Goal: Task Accomplishment & Management: Use online tool/utility

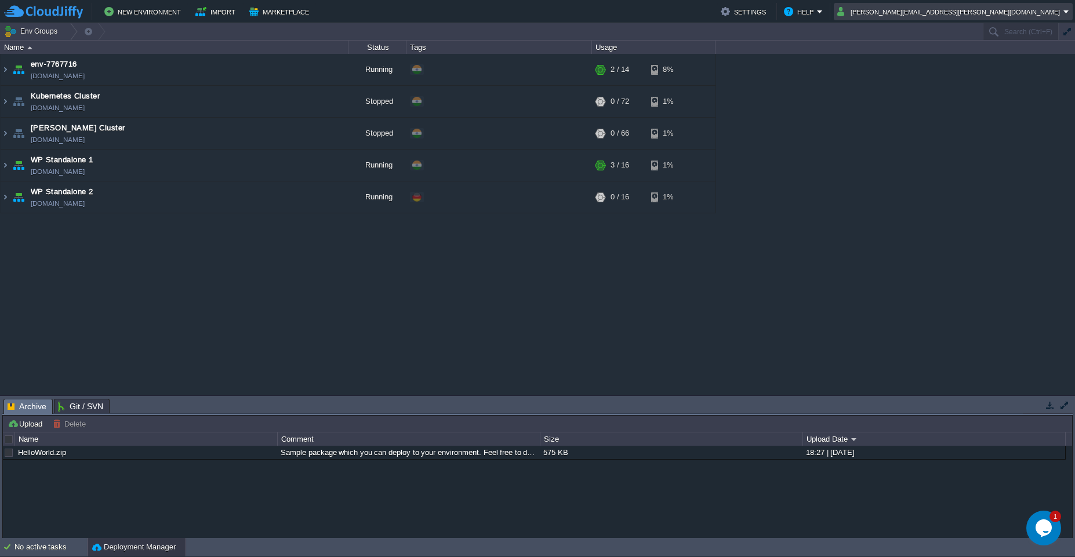
click at [1064, 17] on em "[PERSON_NAME][EMAIL_ADDRESS][PERSON_NAME][DOMAIN_NAME]" at bounding box center [953, 12] width 232 height 14
click at [957, 70] on div "Settings Change Password Language Sign out" at bounding box center [995, 45] width 156 height 50
click at [956, 67] on link "Sign out" at bounding box center [994, 61] width 151 height 13
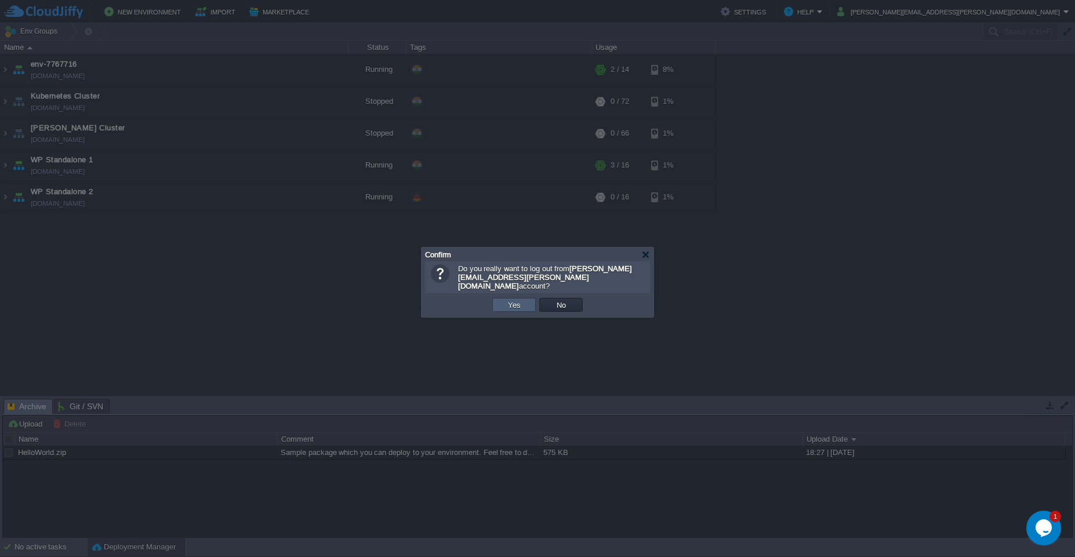
click at [507, 300] on button "Yes" at bounding box center [514, 305] width 20 height 10
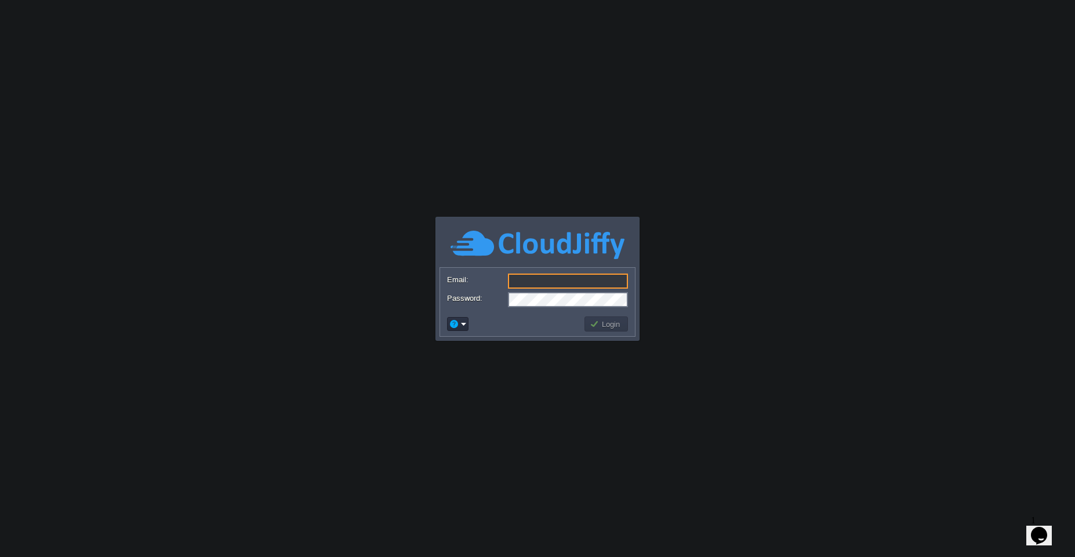
click at [537, 277] on input "Email:" at bounding box center [568, 281] width 120 height 15
type input "rahul.maske@leapswitch.com"
click at [603, 330] on td "Login" at bounding box center [605, 324] width 43 height 15
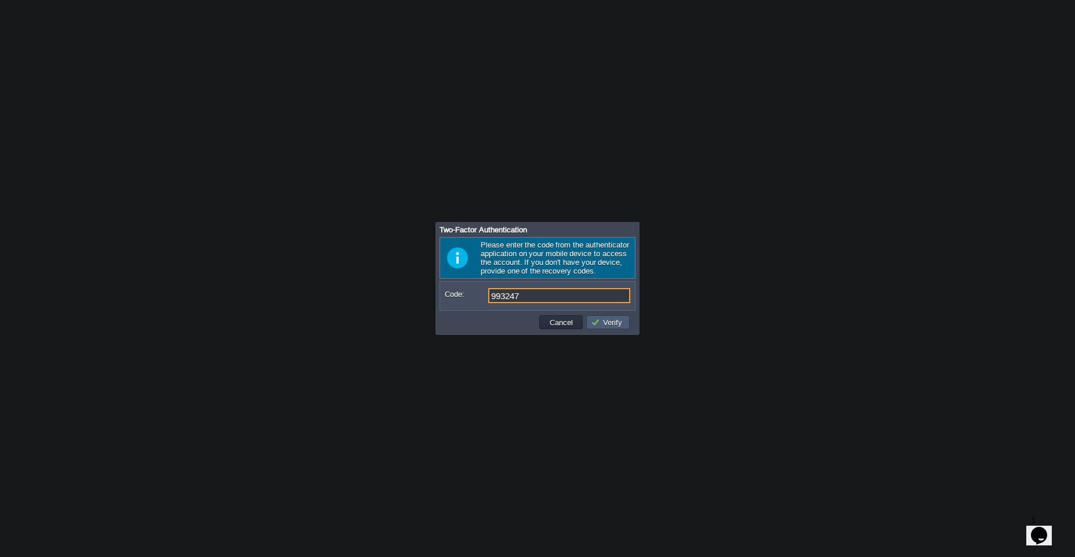
type input "993247"
click at [608, 322] on button "Verify" at bounding box center [608, 322] width 35 height 10
type input "056519"
click at [609, 322] on button "Verify" at bounding box center [608, 322] width 35 height 10
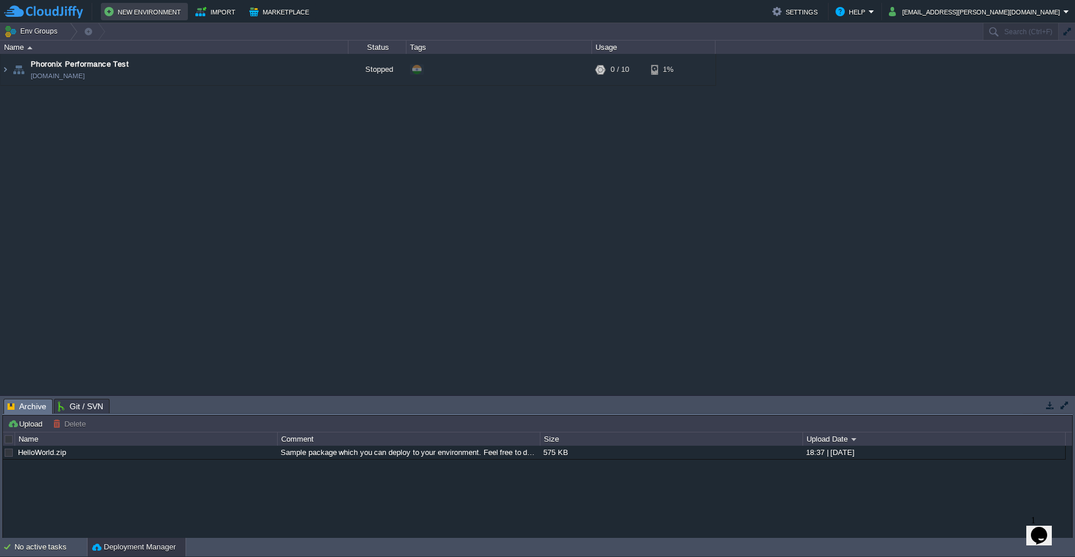
click at [141, 14] on button "New Environment" at bounding box center [144, 12] width 80 height 14
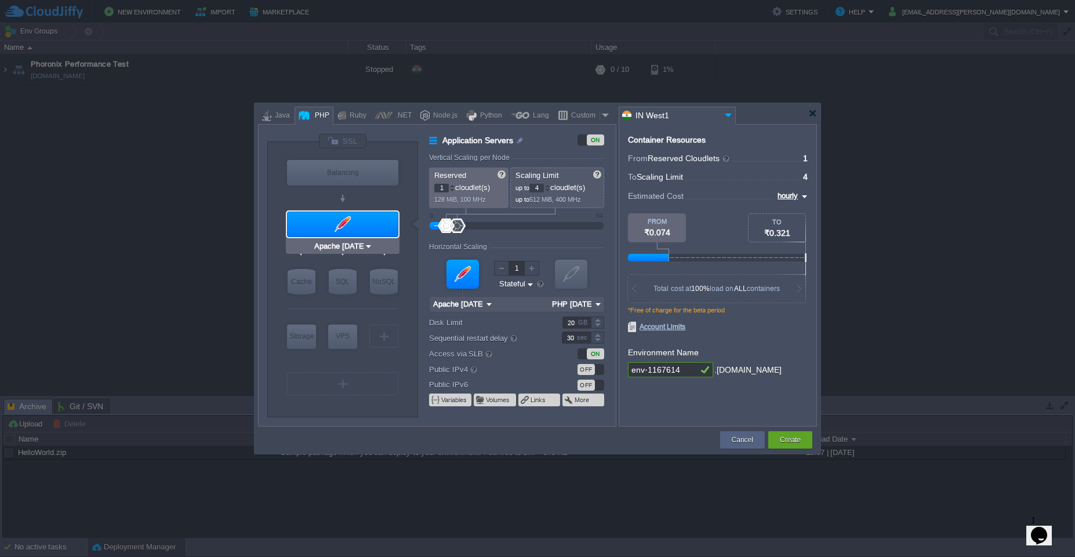
type input "MariaDB 12.0.2"
click at [347, 282] on div "SQL" at bounding box center [343, 282] width 28 height 26
type input "SQL Databases"
type input "4"
type input "6"
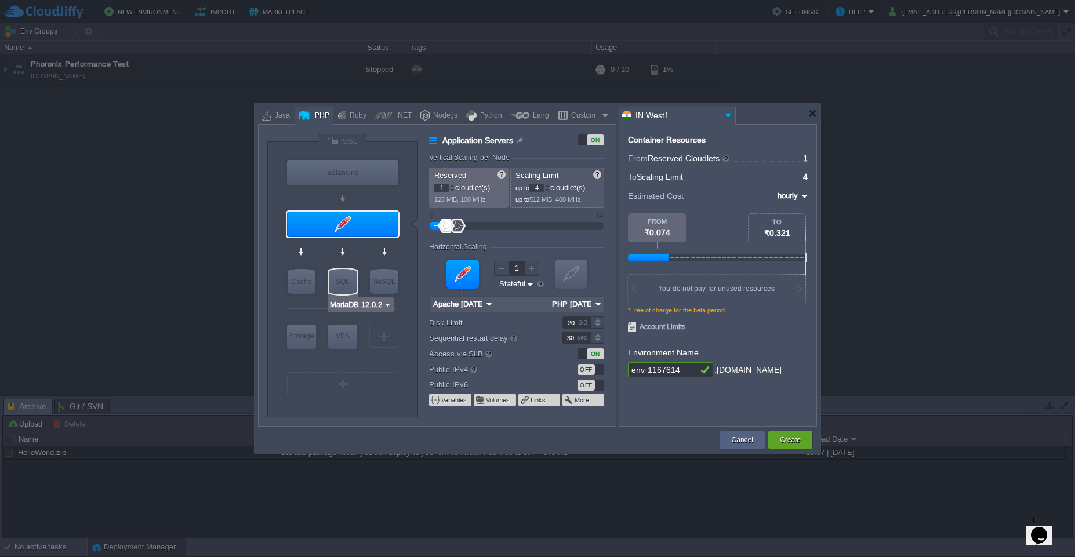
type input "MariaDB 12.0.2"
type input "12.0.2-almalinux-9"
type input "Stateless"
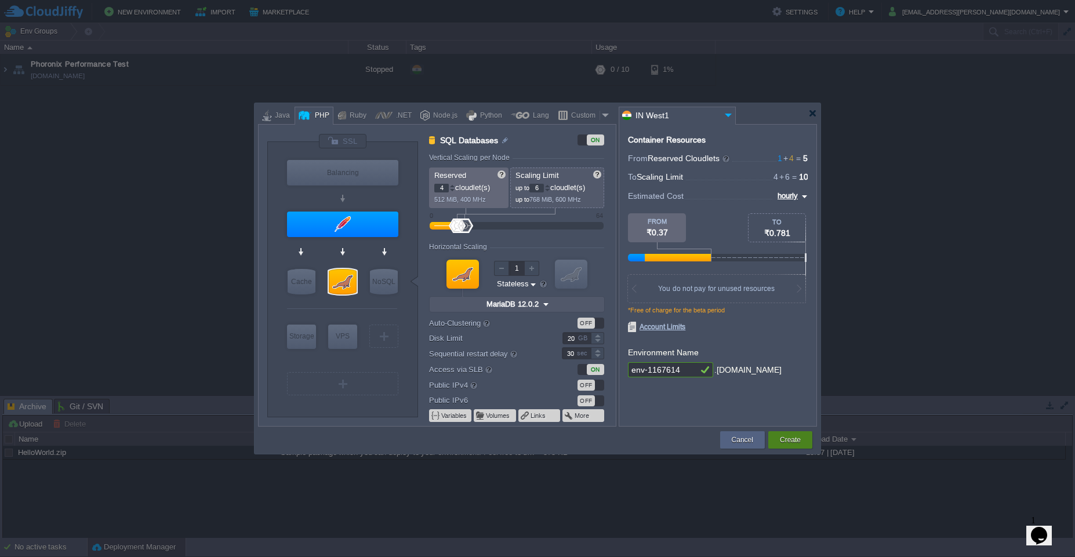
click at [783, 445] on button "Create" at bounding box center [790, 440] width 21 height 12
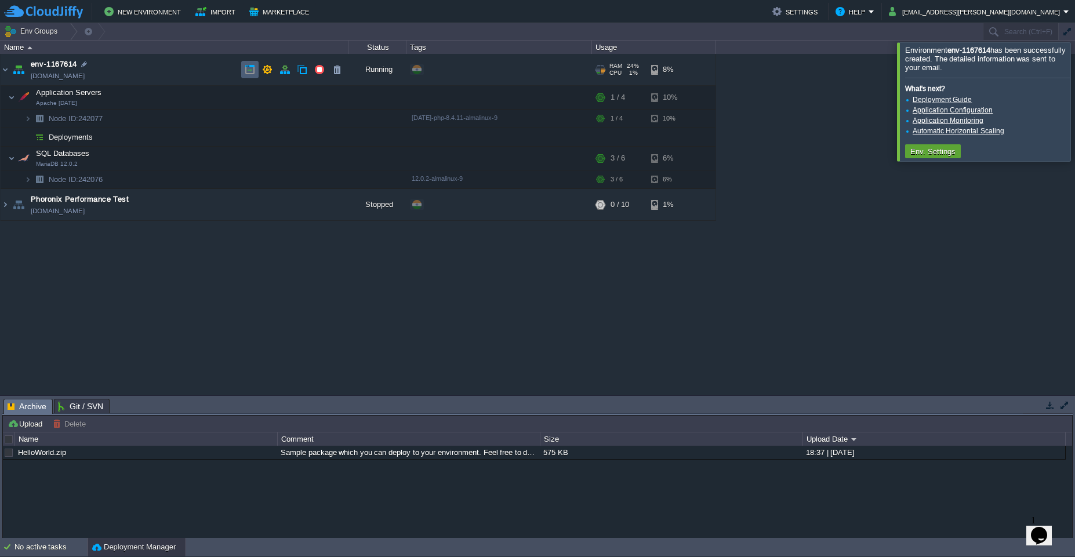
click at [252, 77] on td at bounding box center [249, 69] width 17 height 17
click at [298, 103] on td at bounding box center [296, 97] width 17 height 17
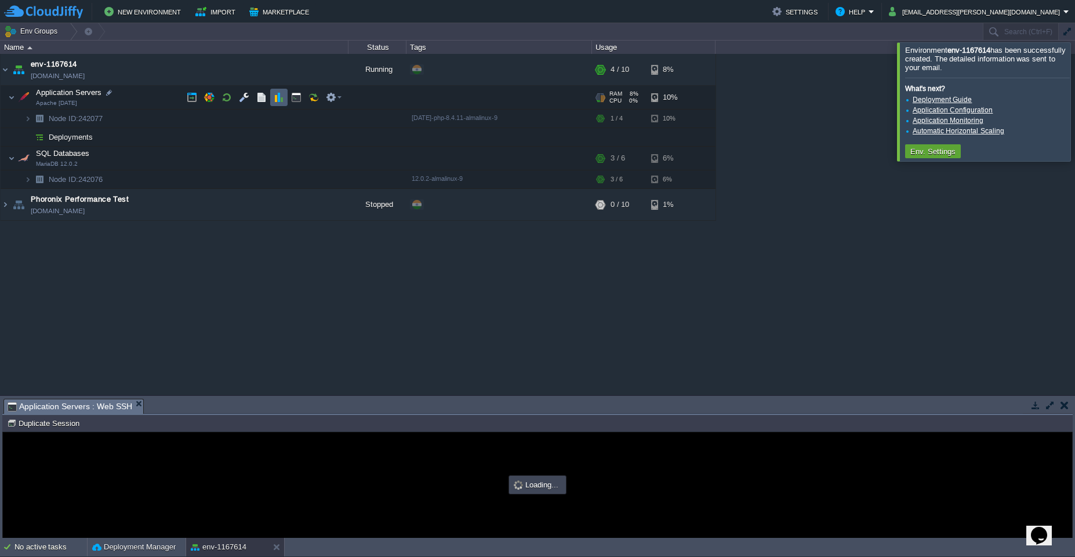
type input "#000000"
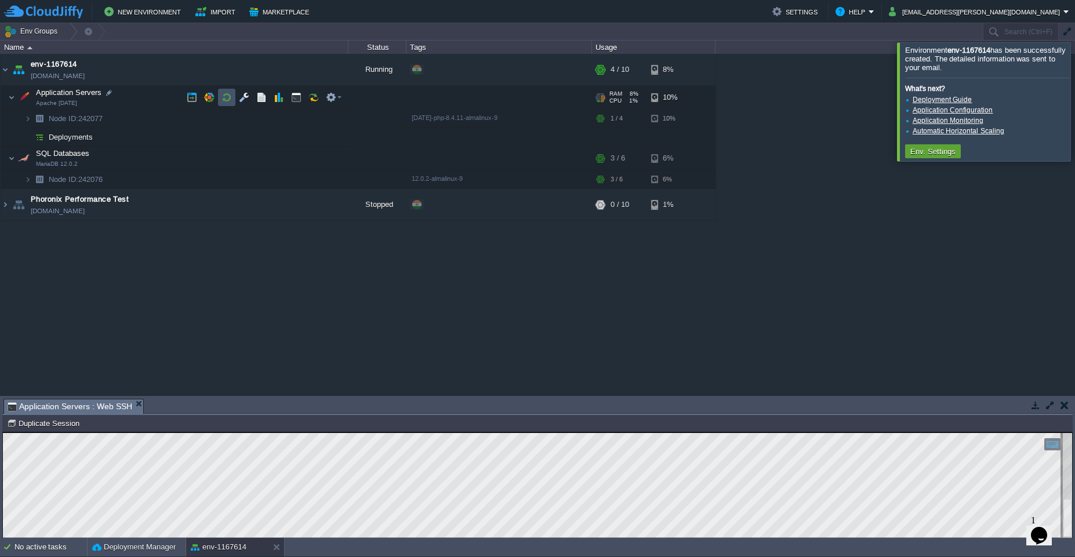
click at [226, 102] on button "button" at bounding box center [226, 97] width 10 height 10
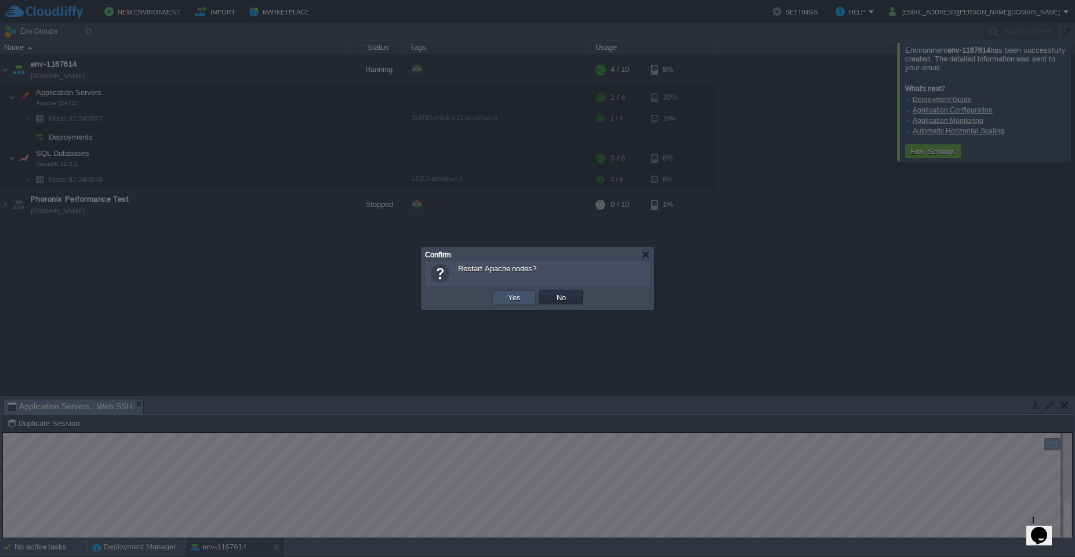
click at [514, 301] on button "Yes" at bounding box center [514, 297] width 20 height 10
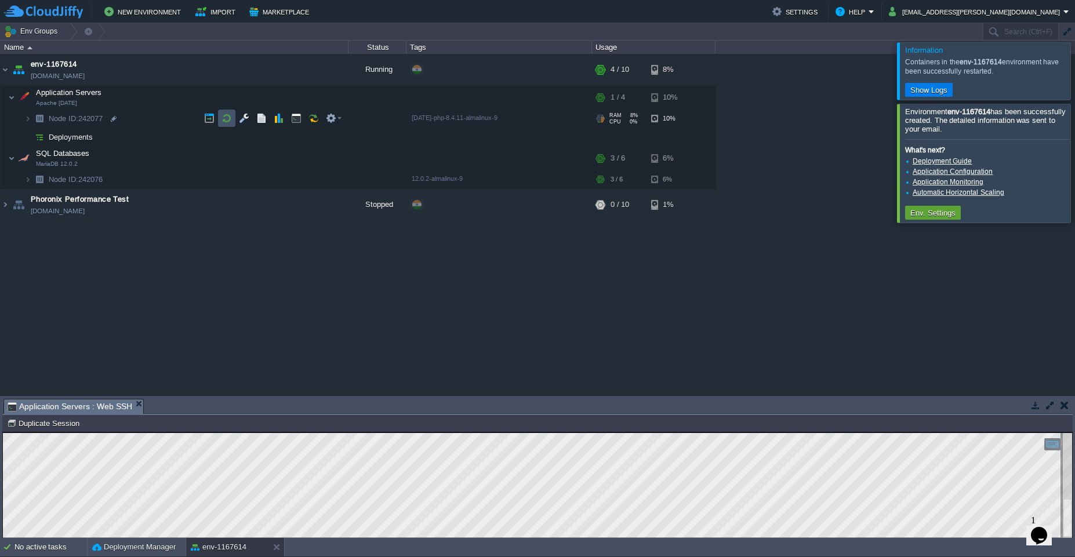
click at [224, 122] on button "button" at bounding box center [226, 118] width 10 height 10
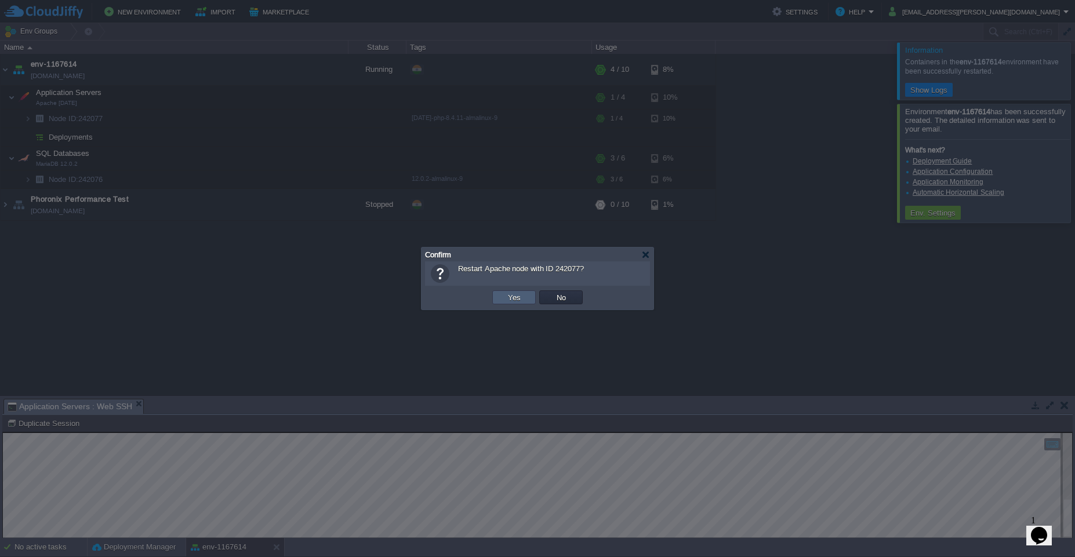
click at [507, 292] on button "Yes" at bounding box center [514, 297] width 20 height 10
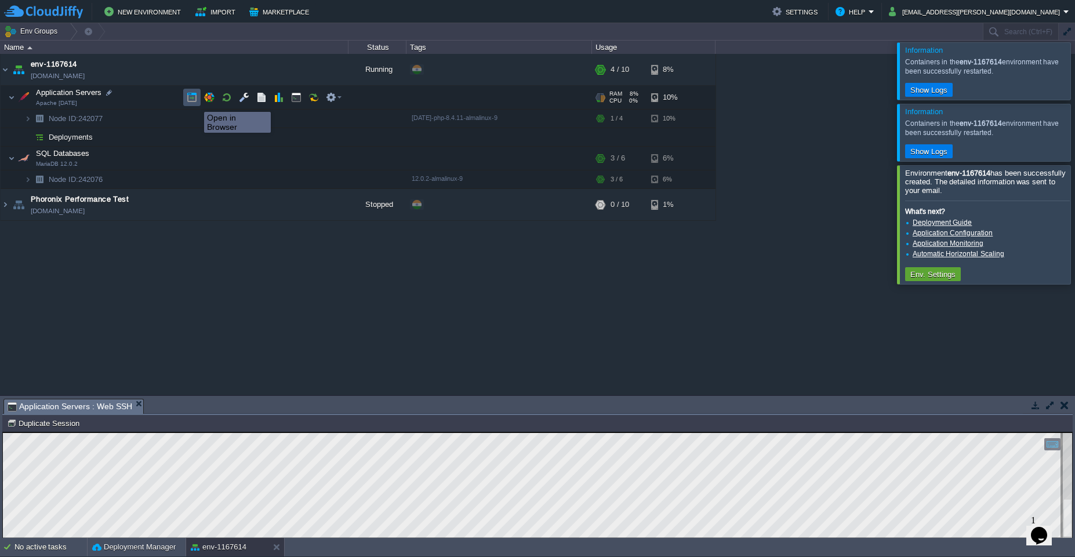
click at [195, 101] on button "button" at bounding box center [192, 97] width 10 height 10
click at [243, 119] on button "button" at bounding box center [244, 118] width 10 height 10
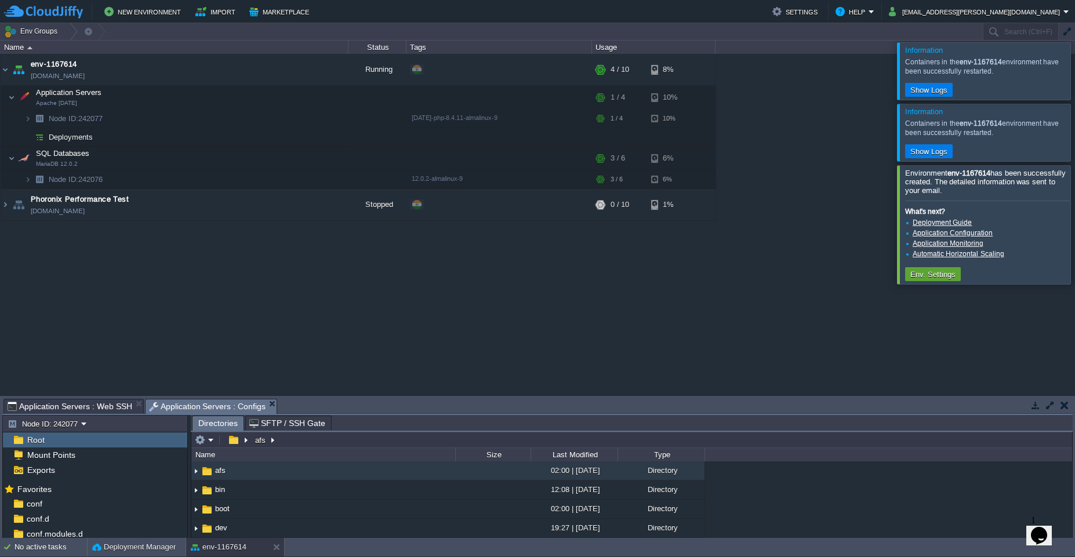
click at [37, 442] on span "Root" at bounding box center [35, 440] width 21 height 10
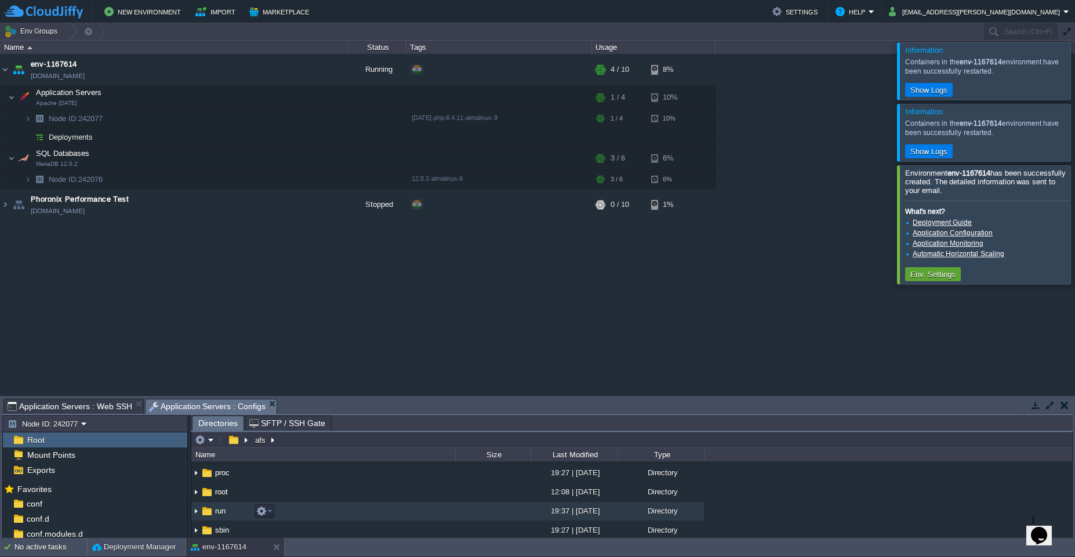
scroll to position [348, 0]
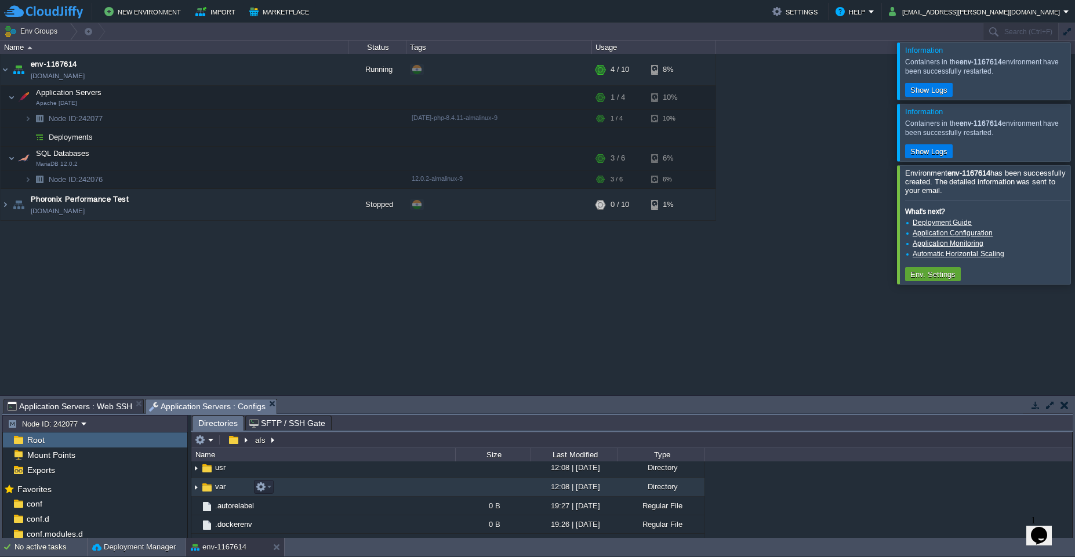
click at [221, 489] on span "var" at bounding box center [220, 487] width 14 height 10
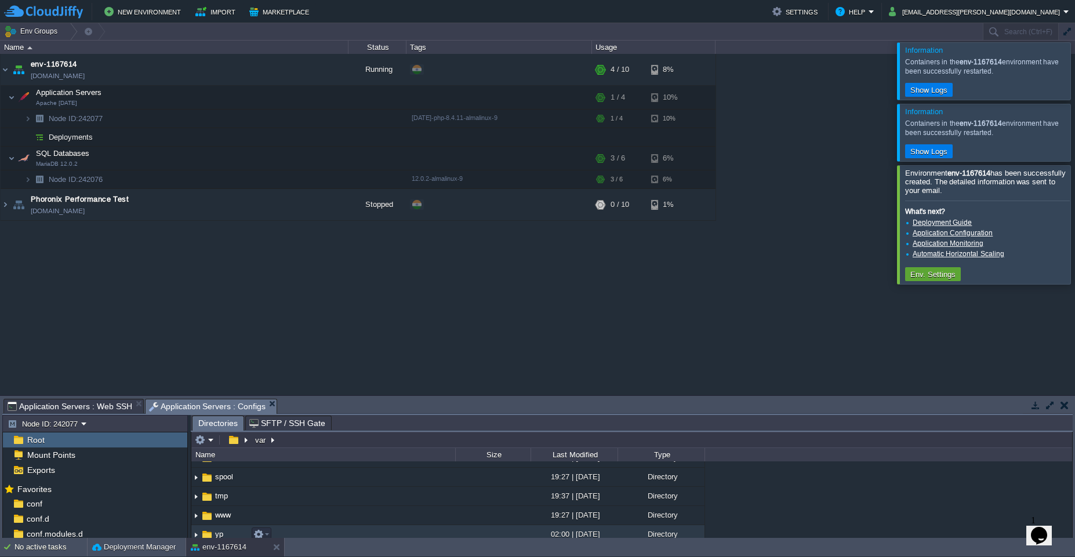
scroll to position [325, 0]
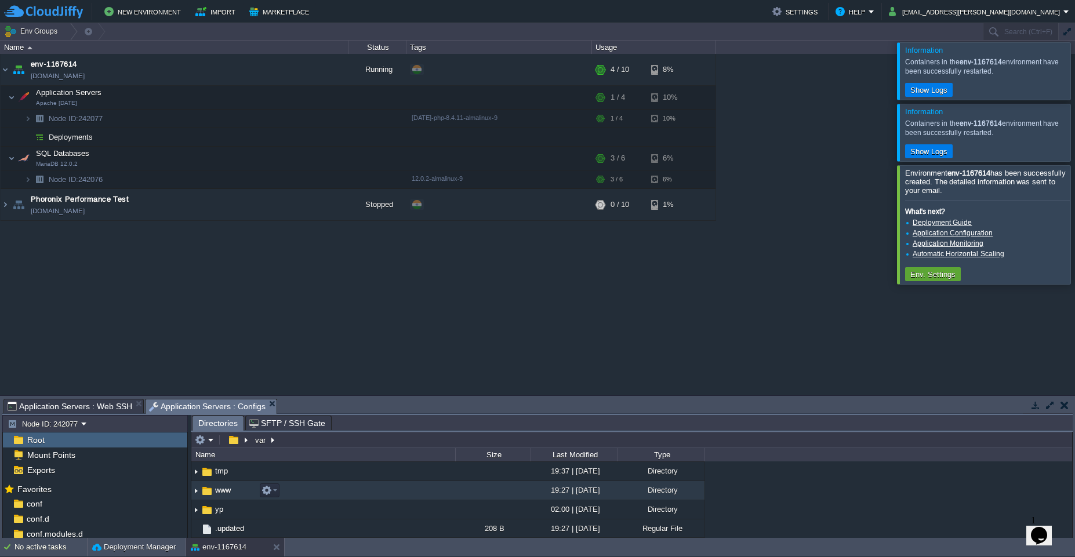
click at [232, 490] on span "www" at bounding box center [222, 490] width 19 height 10
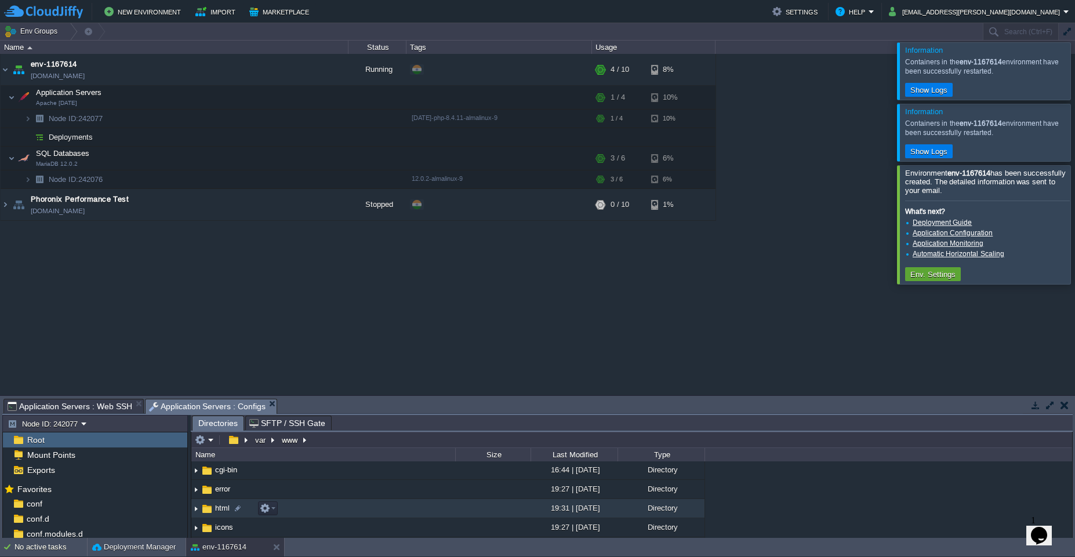
scroll to position [70, 0]
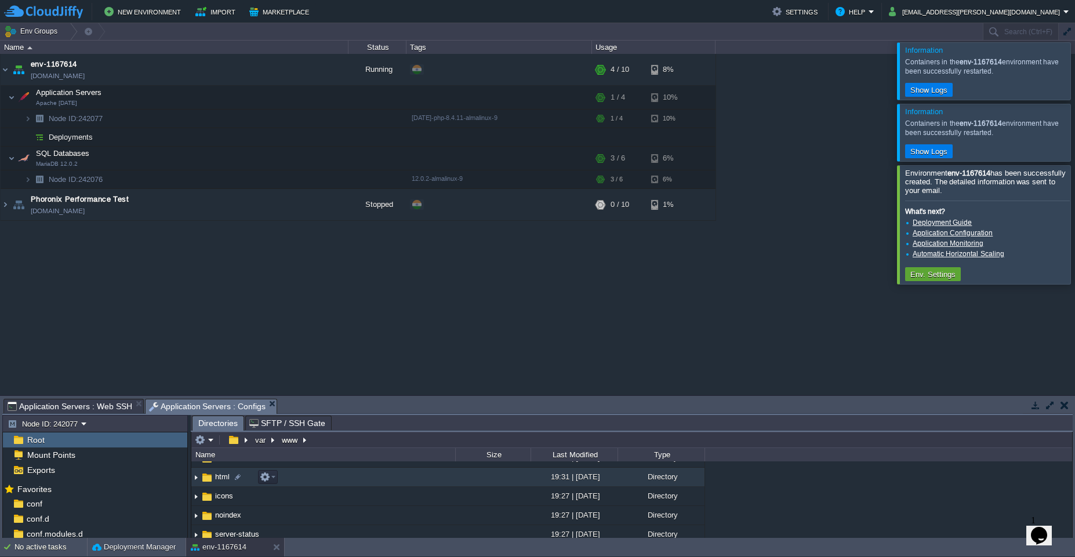
click at [223, 479] on span "html" at bounding box center [222, 477] width 18 height 10
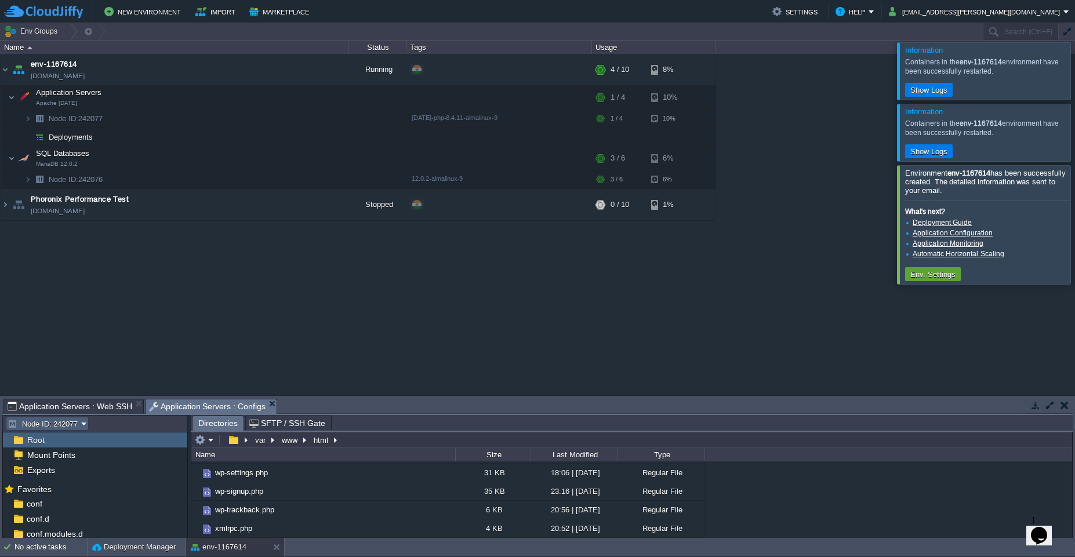
click at [45, 427] on button "Node ID: 242077" at bounding box center [45, 424] width 74 height 10
click at [67, 412] on span "Application Servers : Web SSH" at bounding box center [70, 406] width 125 height 14
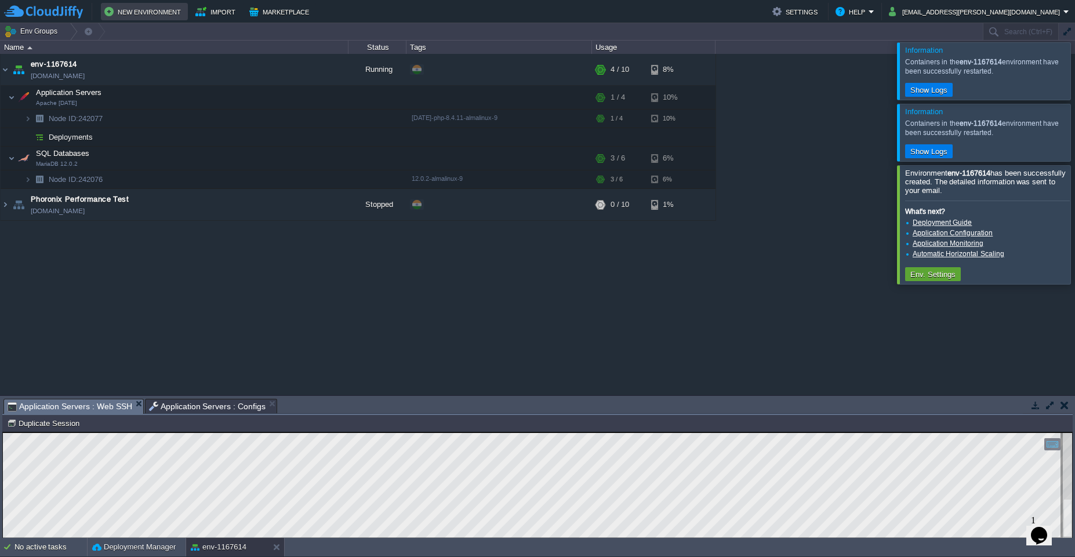
click at [144, 16] on button "New Environment" at bounding box center [144, 12] width 80 height 14
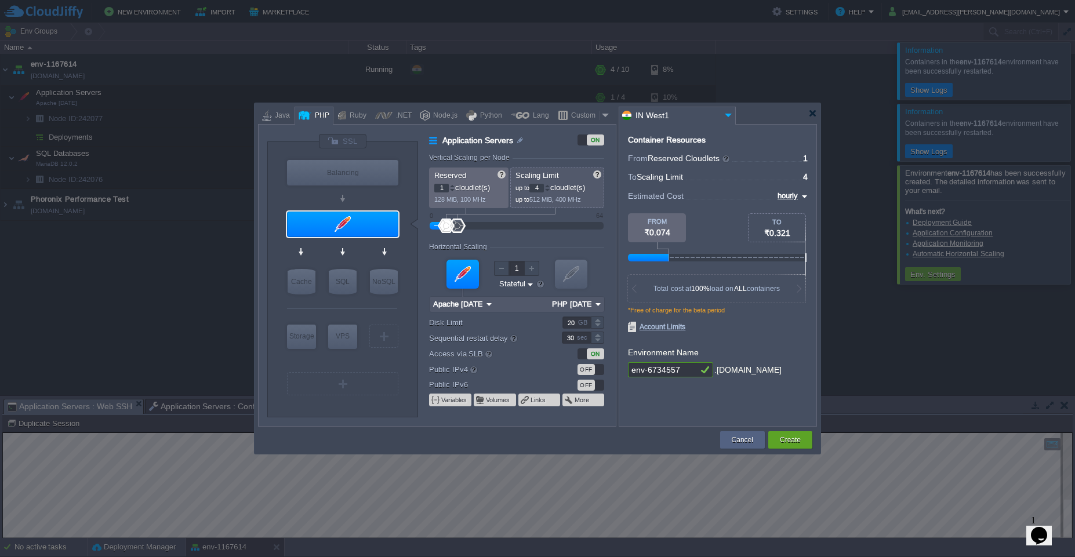
click at [310, 118] on div at bounding box center [305, 115] width 13 height 17
click at [360, 118] on div "Ruby" at bounding box center [356, 115] width 20 height 17
type input "Application Servers"
type input "8"
type input "Apache Ruby 2.4.65"
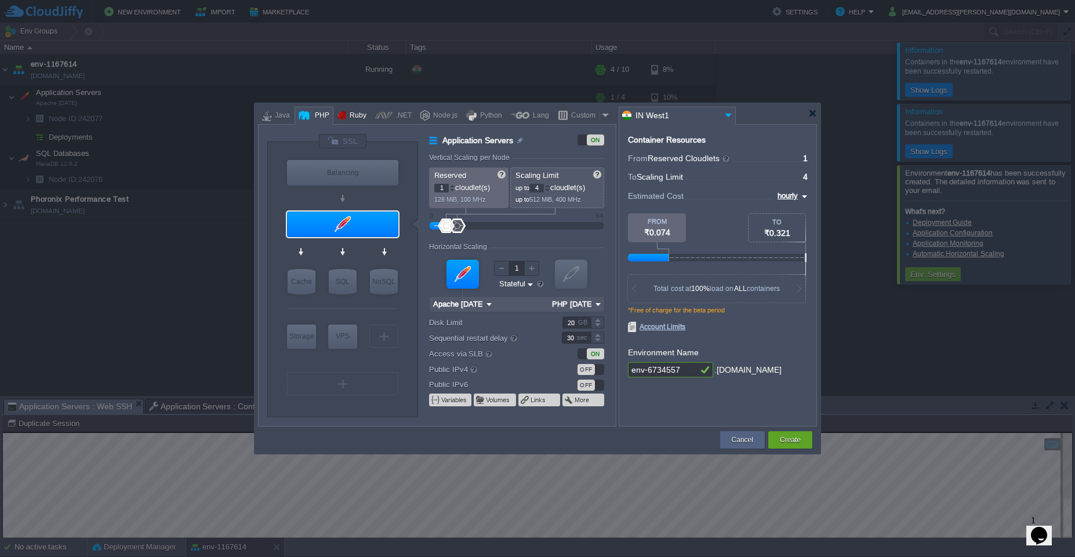
type input "Ruby 3.4.5"
click at [406, 118] on div ".NET" at bounding box center [401, 115] width 19 height 17
type input "Application Servers"
type input "6"
type input ".NET Core 9.0.301"
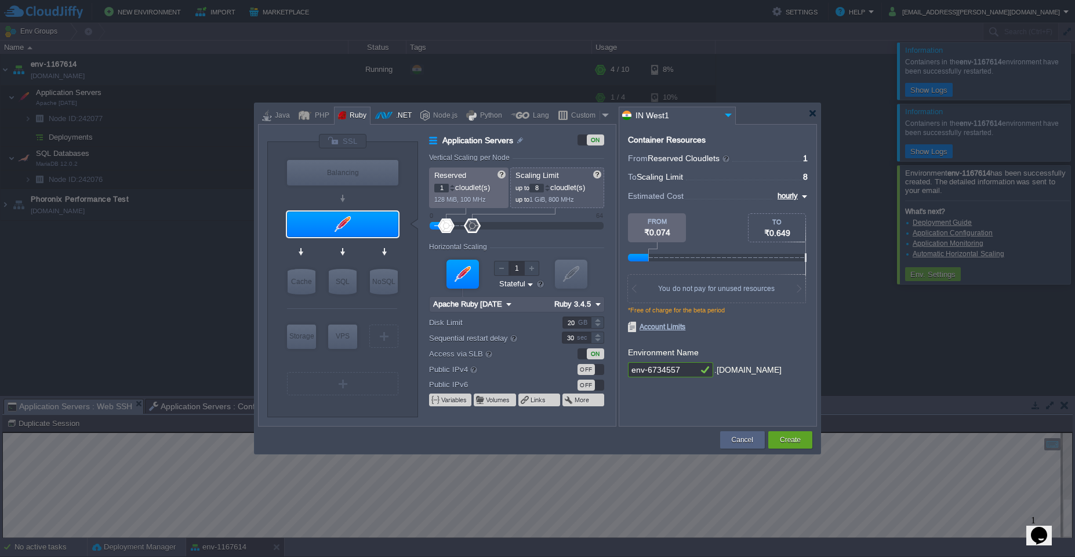
type input ".NET 9.0.301"
click at [431, 117] on div "Node.js" at bounding box center [444, 115] width 28 height 17
type input "Application Servers"
type input "4"
type input "8"
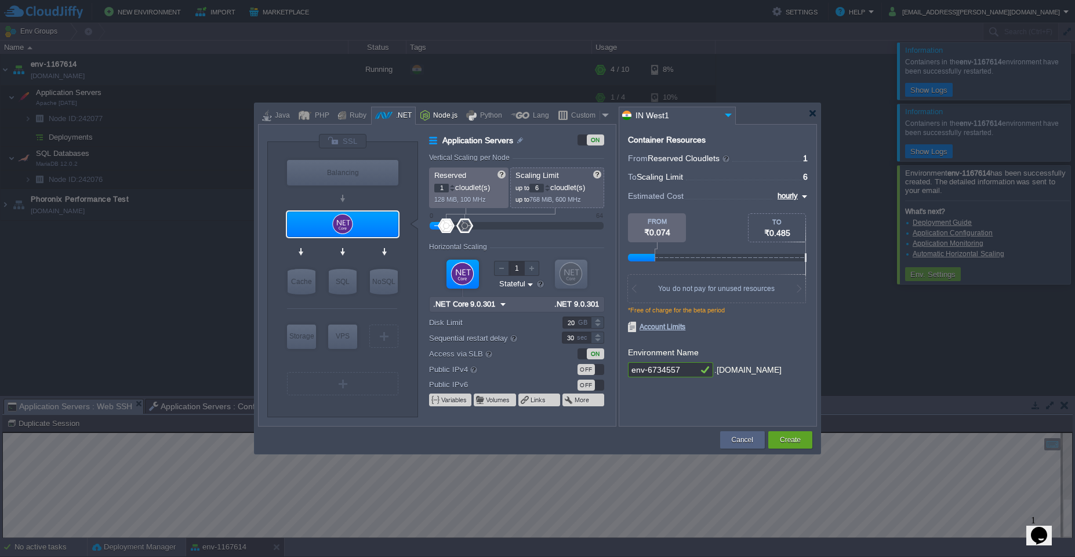
type input "Node.js 24.5.0 LTS"
type input "24.5.0-pm2"
click at [308, 119] on div at bounding box center [305, 115] width 13 height 17
type input "Application Servers"
type input "1"
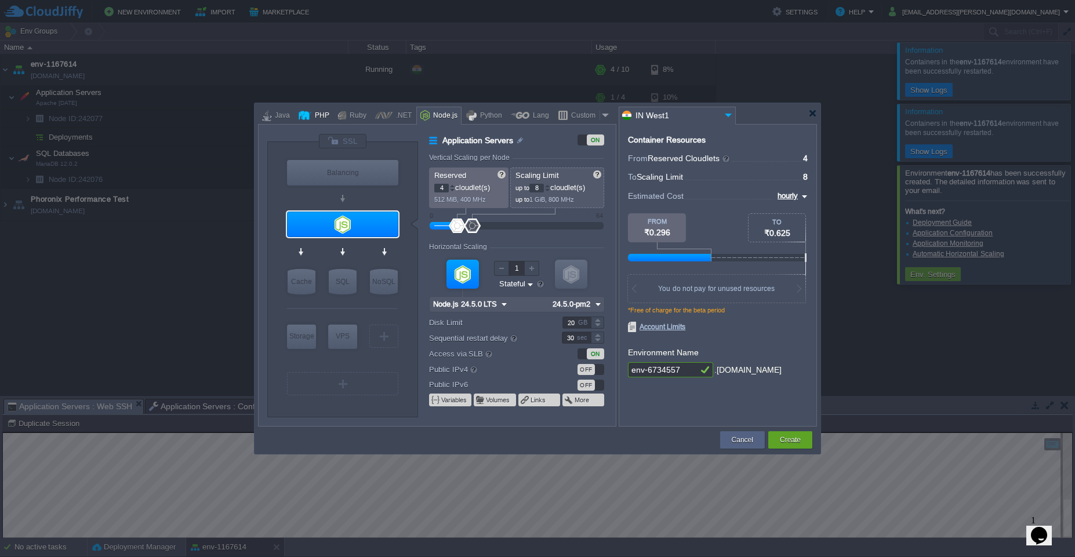
type input "4"
type input "Apache 2.4.65"
type input "PHP 8.4.11"
click at [810, 112] on div at bounding box center [812, 113] width 9 height 9
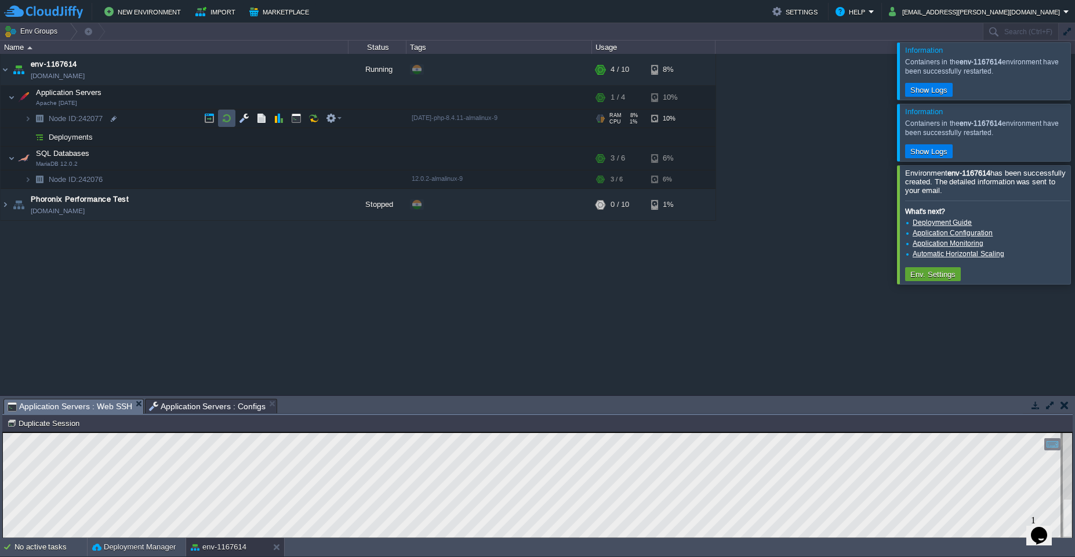
click at [226, 120] on button "button" at bounding box center [226, 118] width 10 height 10
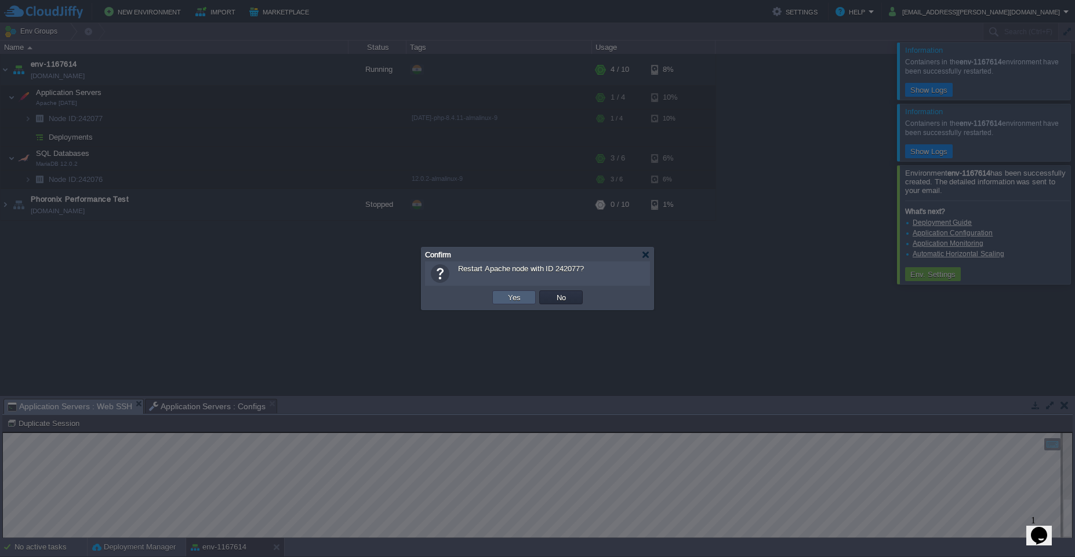
click at [514, 296] on button "Yes" at bounding box center [514, 297] width 20 height 10
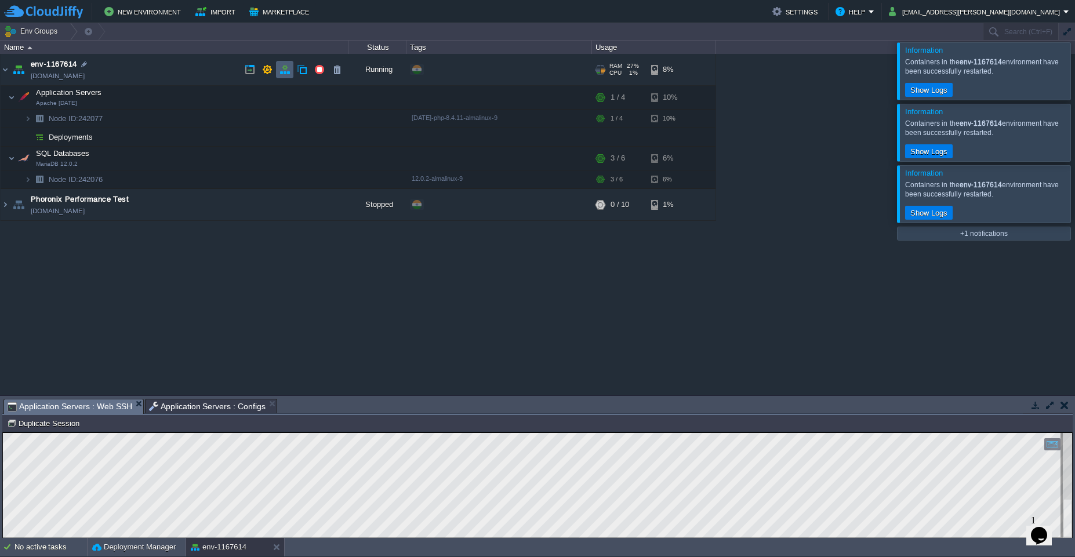
click at [286, 68] on button "button" at bounding box center [284, 69] width 10 height 10
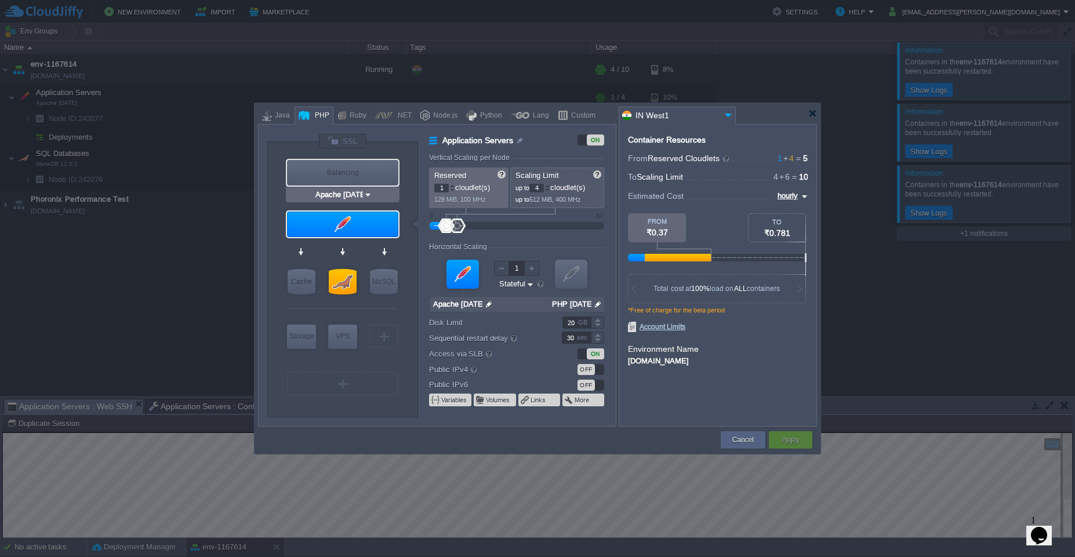
type input "NGINX 1.28.0"
click at [348, 144] on div at bounding box center [342, 141] width 49 height 16
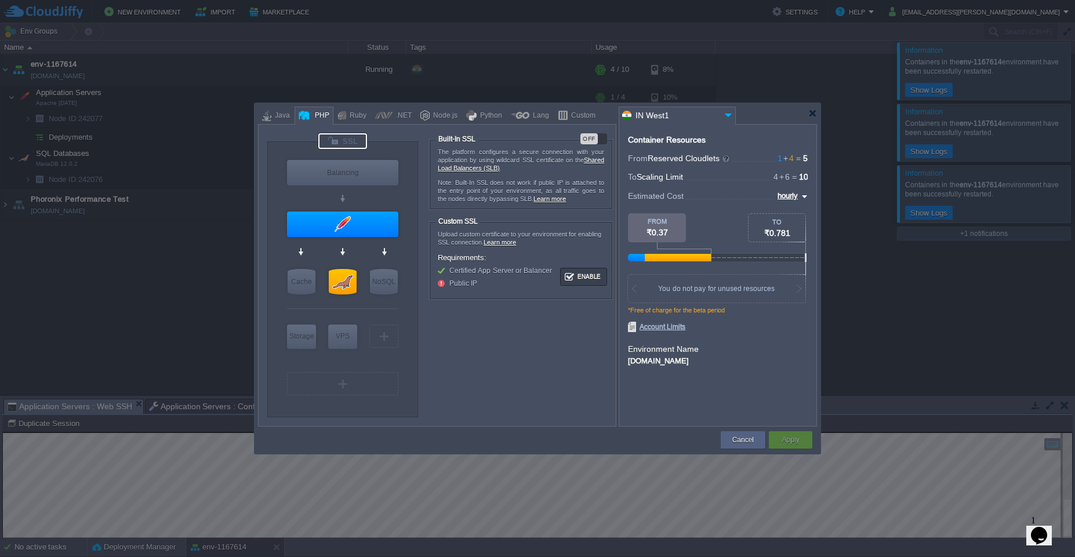
click at [600, 141] on div "OFF" at bounding box center [593, 138] width 27 height 11
click at [783, 438] on button "Apply" at bounding box center [789, 440] width 17 height 12
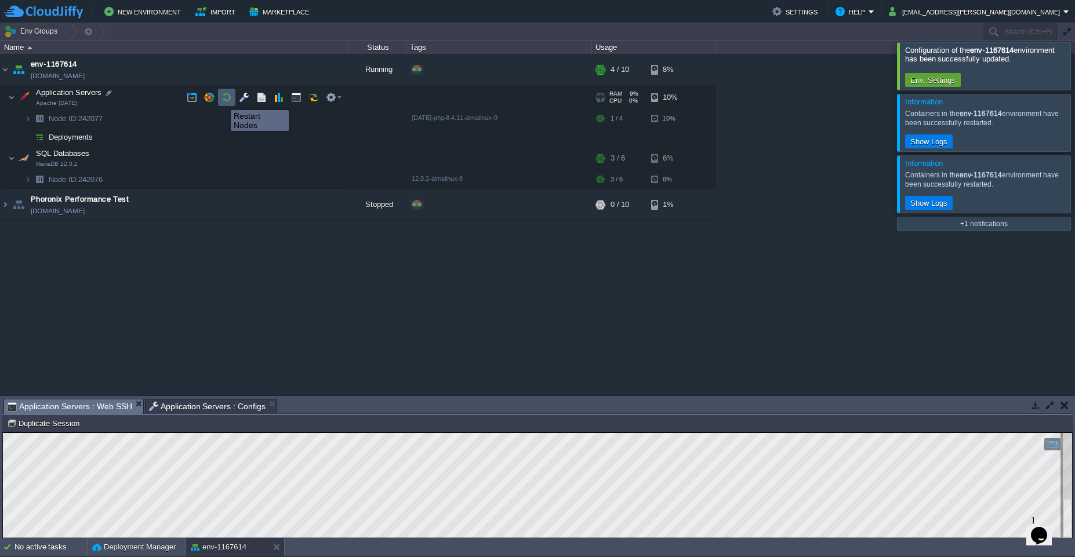
click at [222, 100] on button "button" at bounding box center [226, 97] width 10 height 10
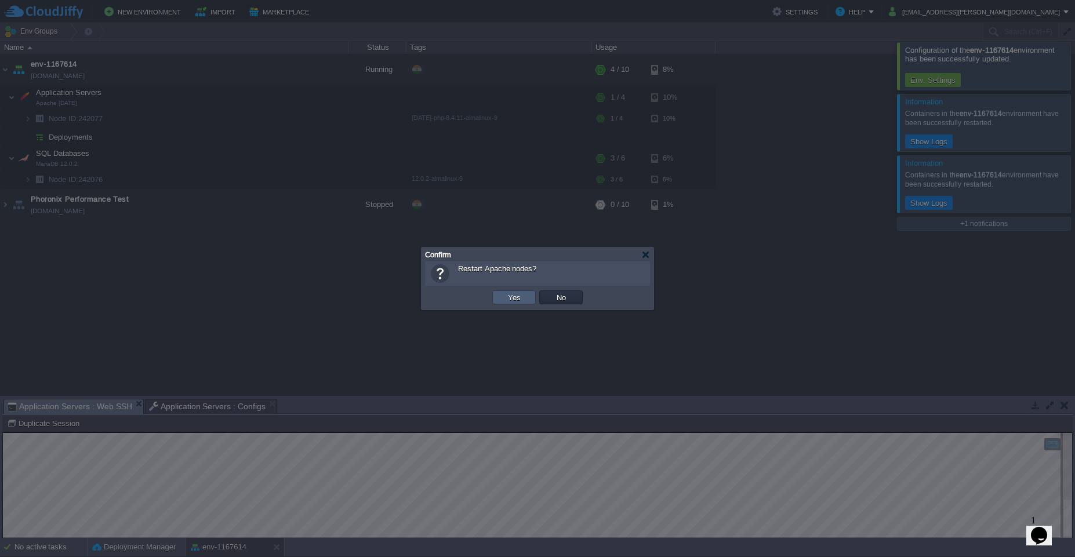
click at [509, 299] on button "Yes" at bounding box center [514, 297] width 20 height 10
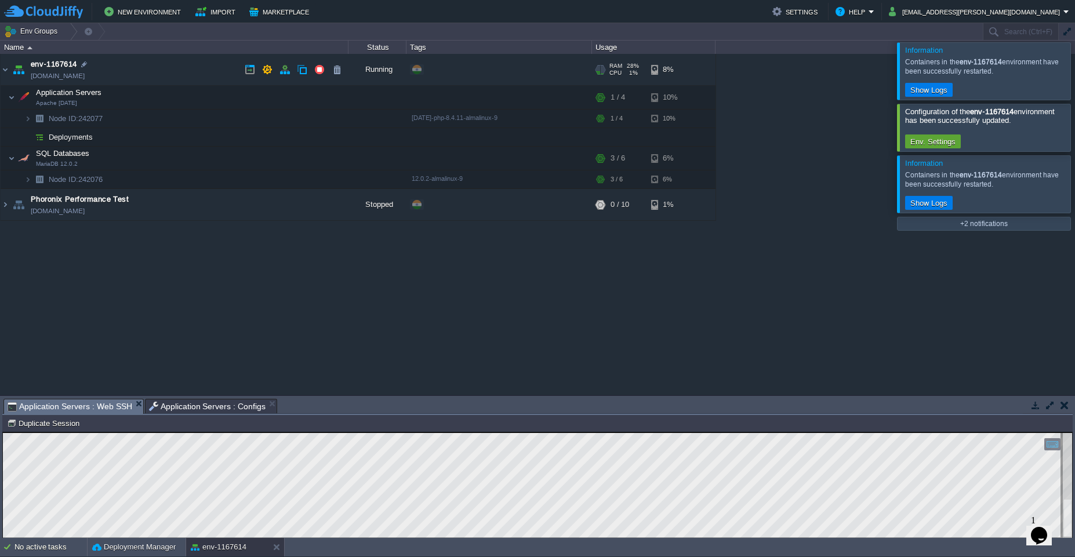
click at [85, 77] on link "env-1167614.cloudjiffy.net" at bounding box center [58, 76] width 54 height 12
click at [214, 101] on button "button" at bounding box center [209, 97] width 10 height 10
